Goal: Task Accomplishment & Management: Manage account settings

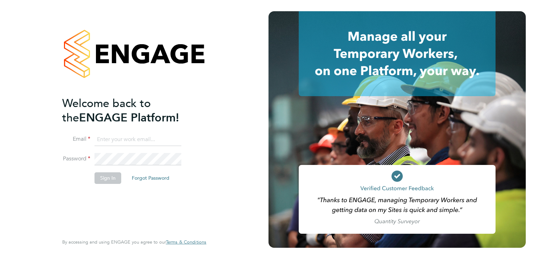
click at [122, 135] on input at bounding box center [137, 139] width 87 height 13
type input "[PERSON_NAME][EMAIL_ADDRESS][DOMAIN_NAME]"
click at [111, 178] on button "Sign In" at bounding box center [107, 177] width 27 height 11
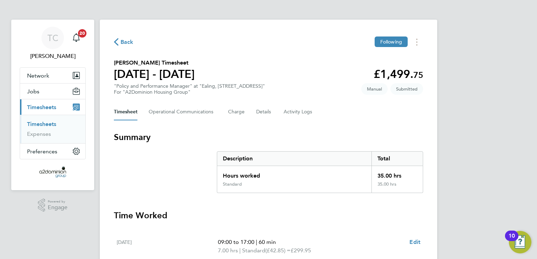
click at [374, 218] on h3 "Time Worked" at bounding box center [268, 215] width 309 height 11
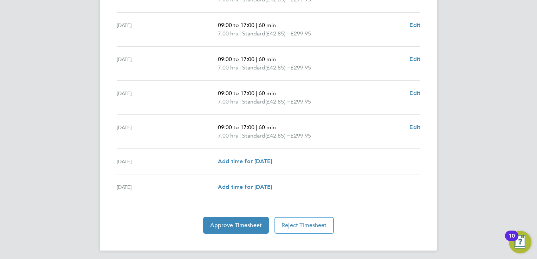
scroll to position [253, 0]
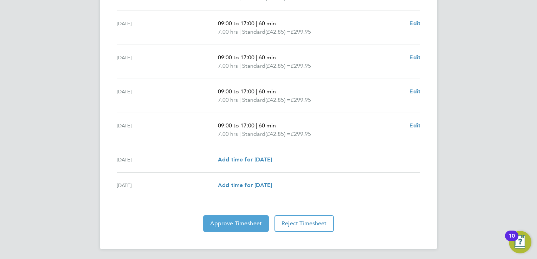
click at [247, 228] on button "Approve Timesheet" at bounding box center [236, 223] width 66 height 17
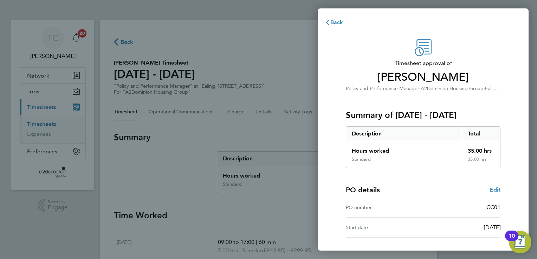
click at [463, 190] on div "PO details Edit" at bounding box center [423, 190] width 155 height 10
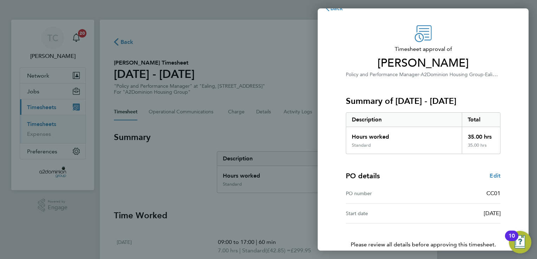
scroll to position [48, 0]
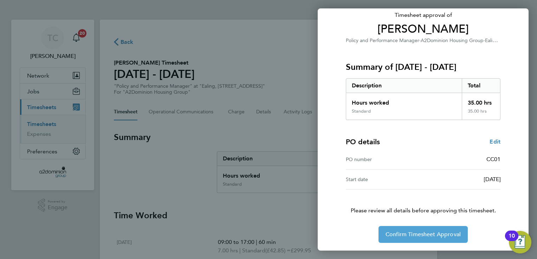
click at [420, 235] on span "Confirm Timesheet Approval" at bounding box center [422, 234] width 75 height 7
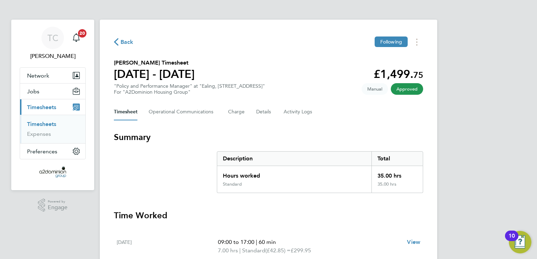
click at [520, 90] on div "TC Tom Conniffe Notifications 20 Applications: Network Sites Workers Jobs Posit…" at bounding box center [268, 239] width 537 height 479
click at [319, 219] on h3 "Time Worked" at bounding box center [268, 215] width 309 height 11
click at [120, 43] on span "Back" at bounding box center [124, 41] width 20 height 7
